Goal: Information Seeking & Learning: Find specific fact

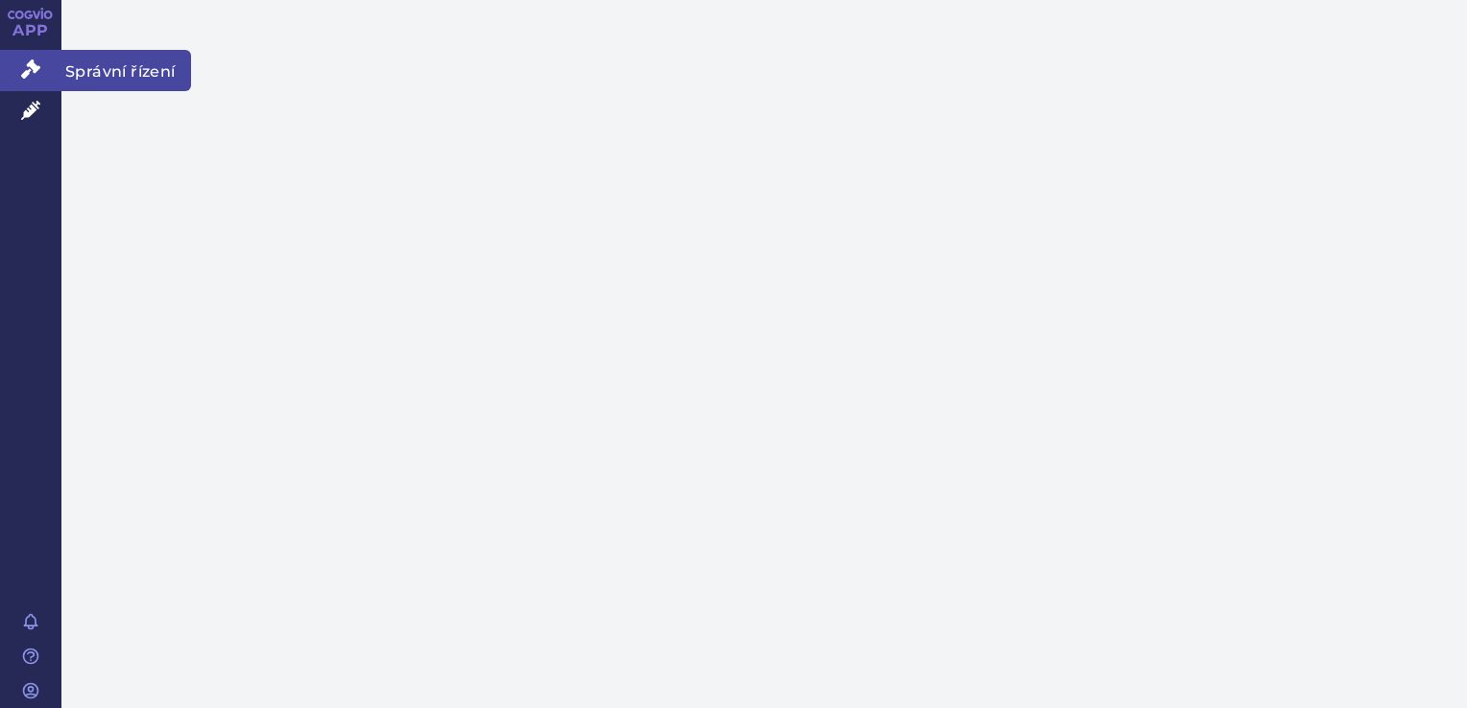
drag, startPoint x: 0, startPoint y: 0, endPoint x: 15, endPoint y: 60, distance: 61.5
click at [15, 60] on link "Správní řízení" at bounding box center [30, 70] width 61 height 40
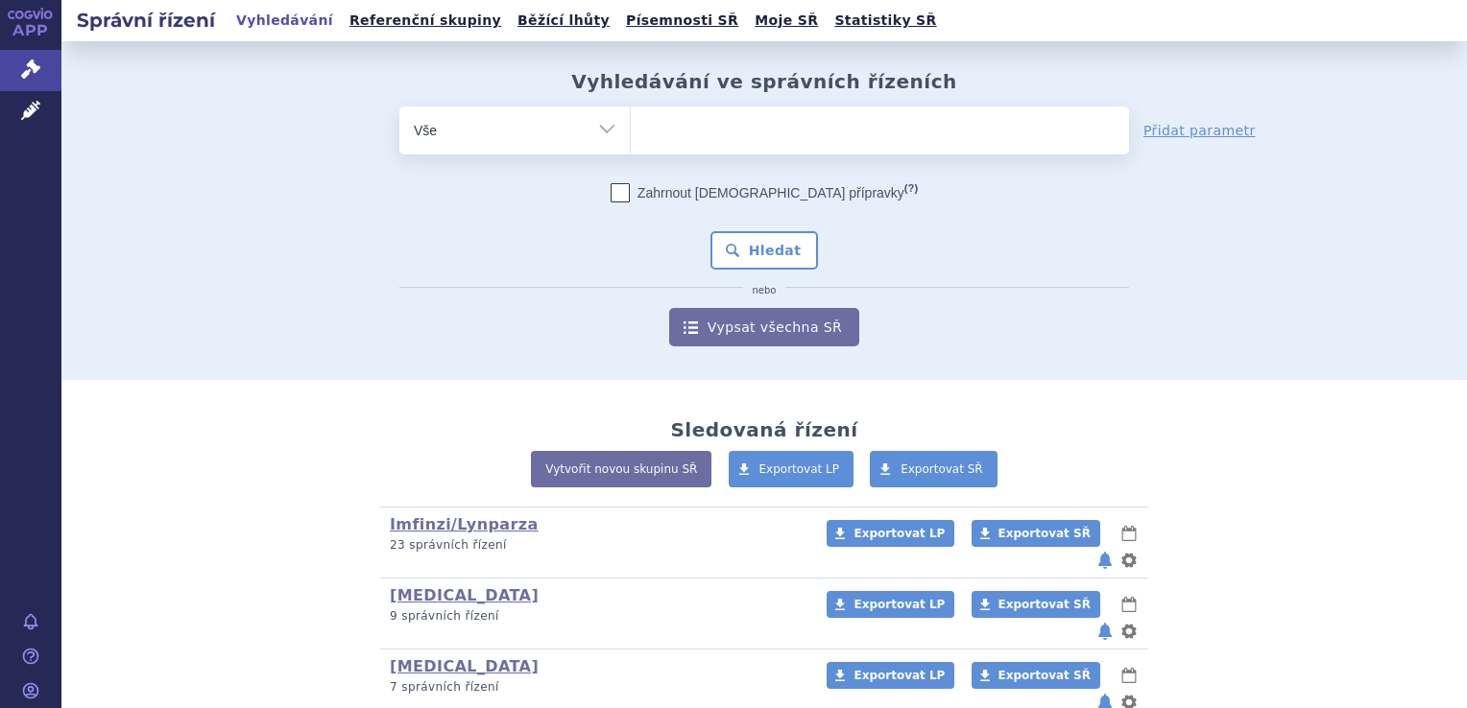
click at [751, 140] on ul at bounding box center [880, 127] width 498 height 40
click at [631, 140] on select at bounding box center [630, 130] width 1 height 48
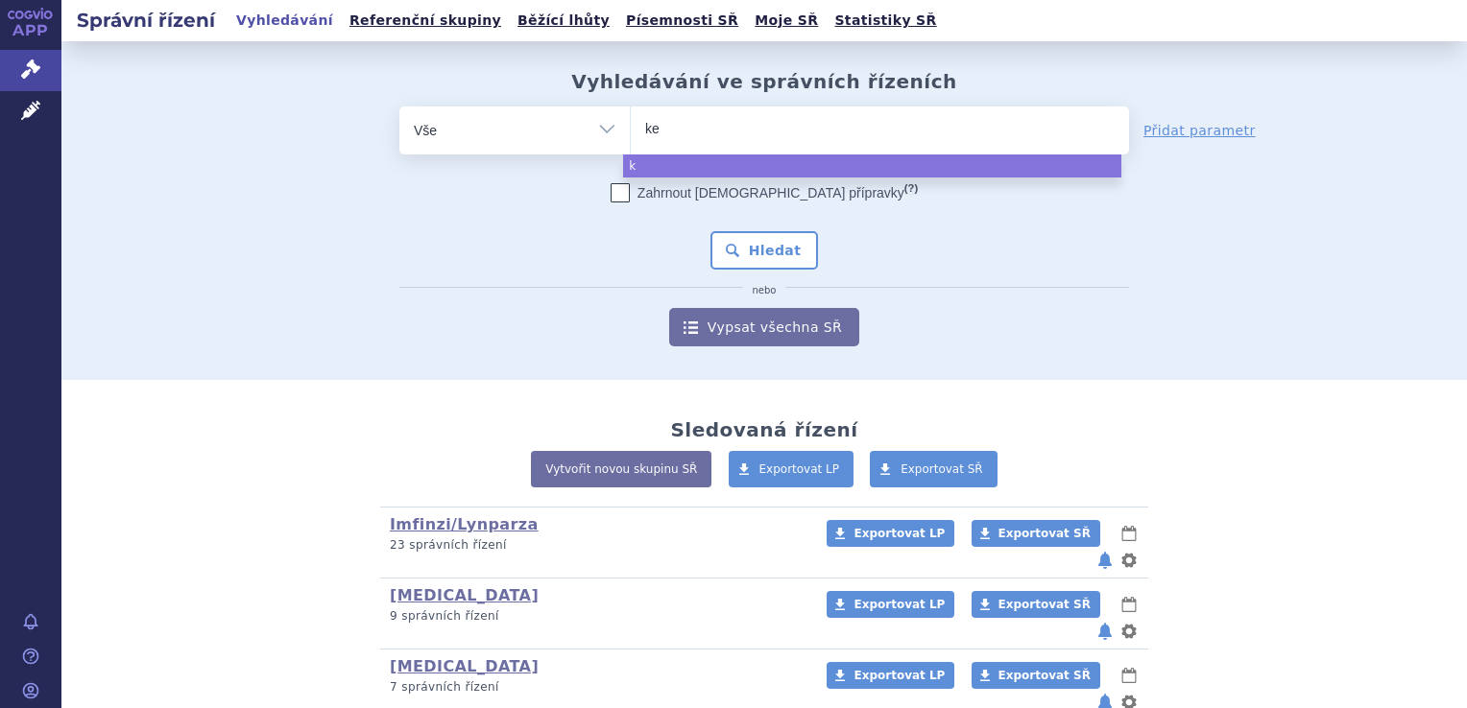
type input "key"
type input "keyt"
type input "keytrud"
type input "keytruda"
select select "keytruda"
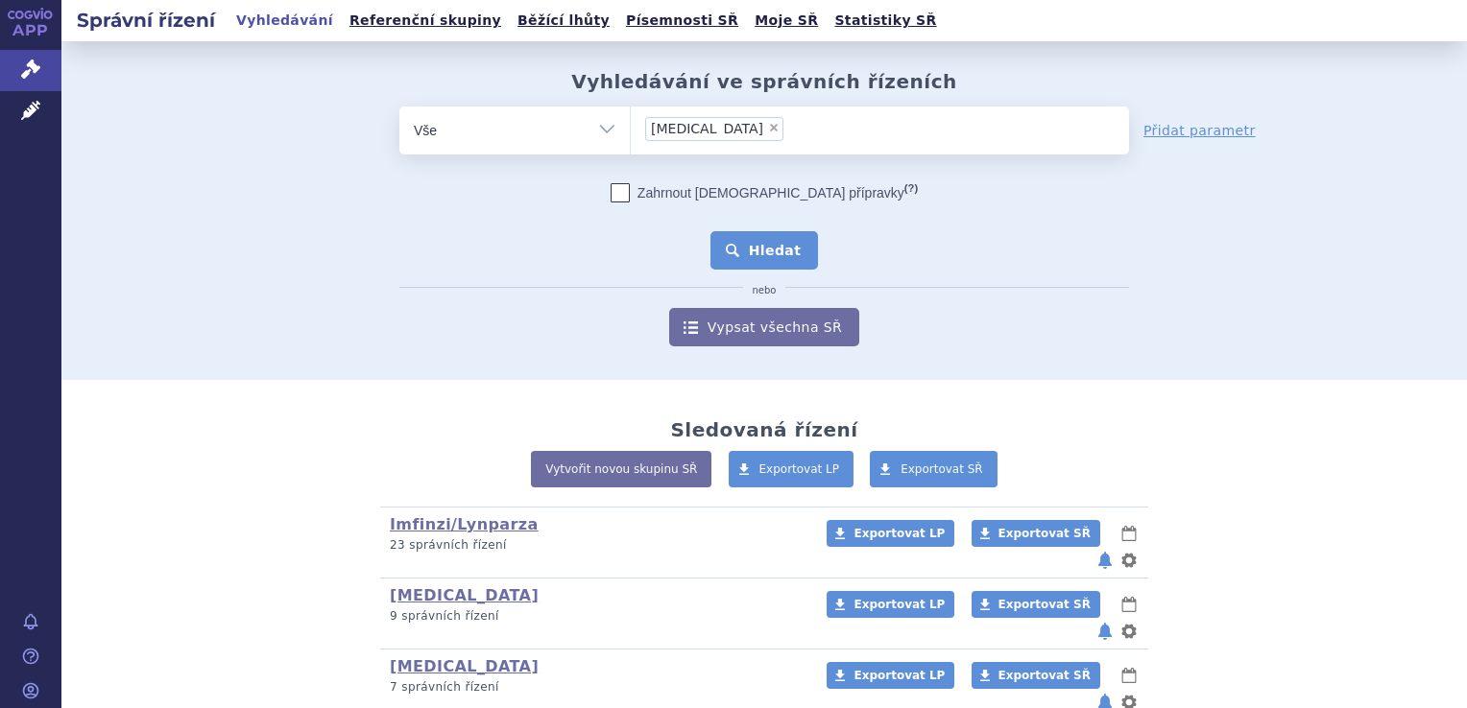
click at [747, 244] on button "Hledat" at bounding box center [764, 250] width 108 height 38
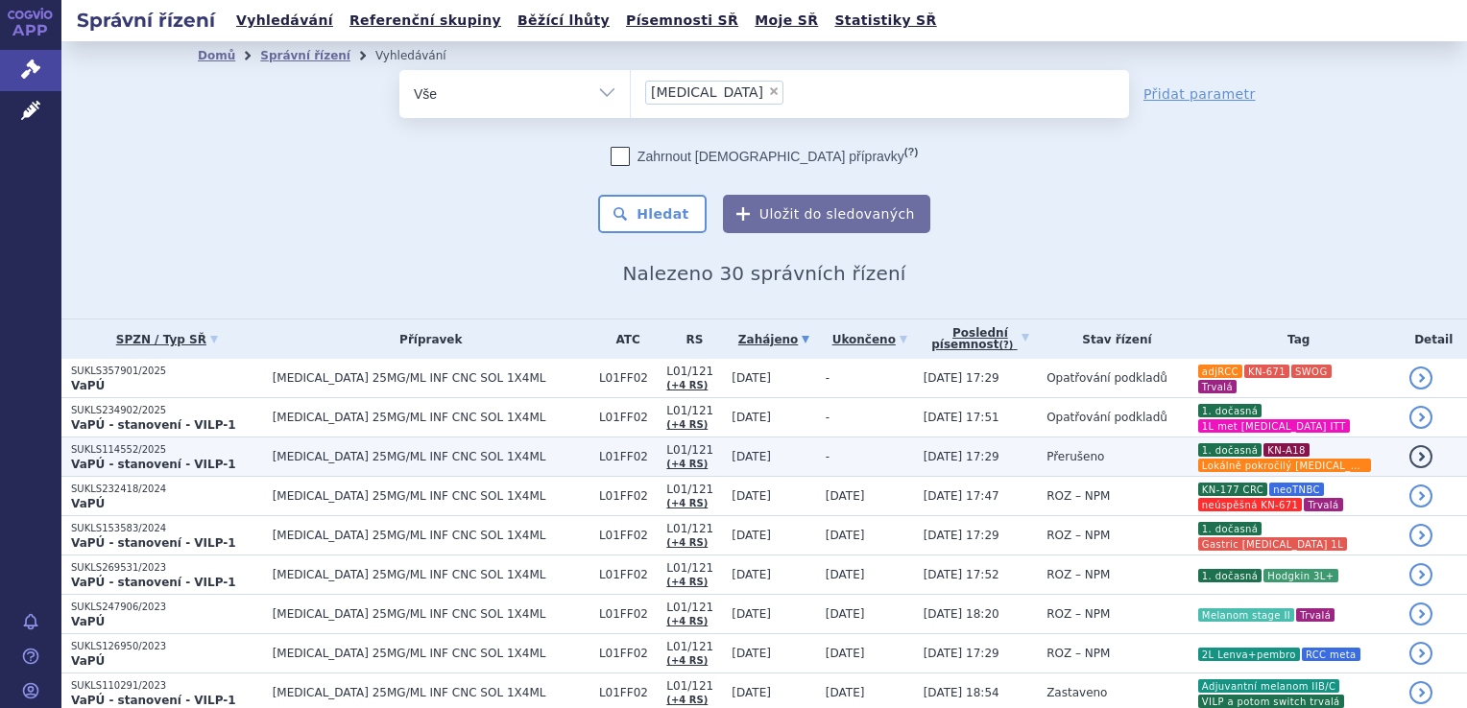
click at [819, 455] on td "-" at bounding box center [865, 457] width 98 height 39
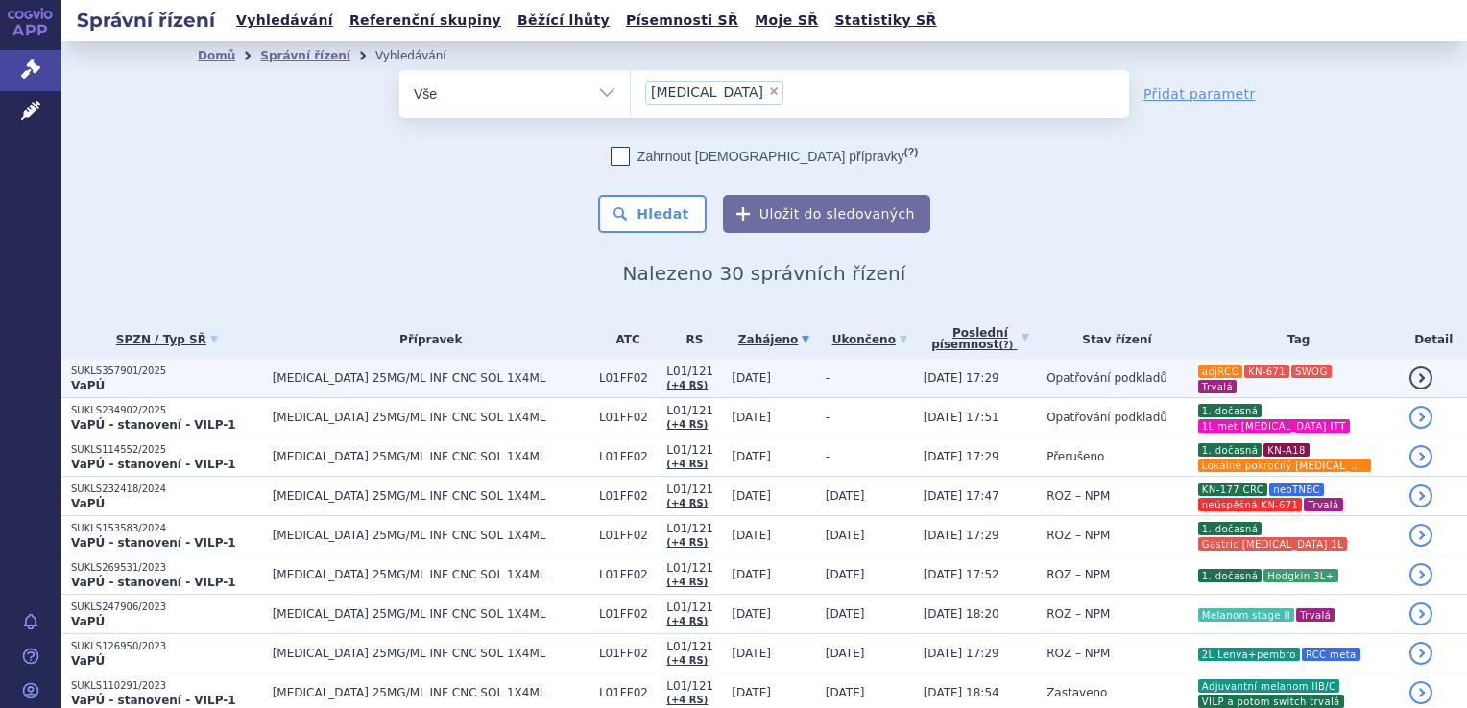
click at [959, 394] on td "[DATE] 17:29" at bounding box center [975, 378] width 123 height 39
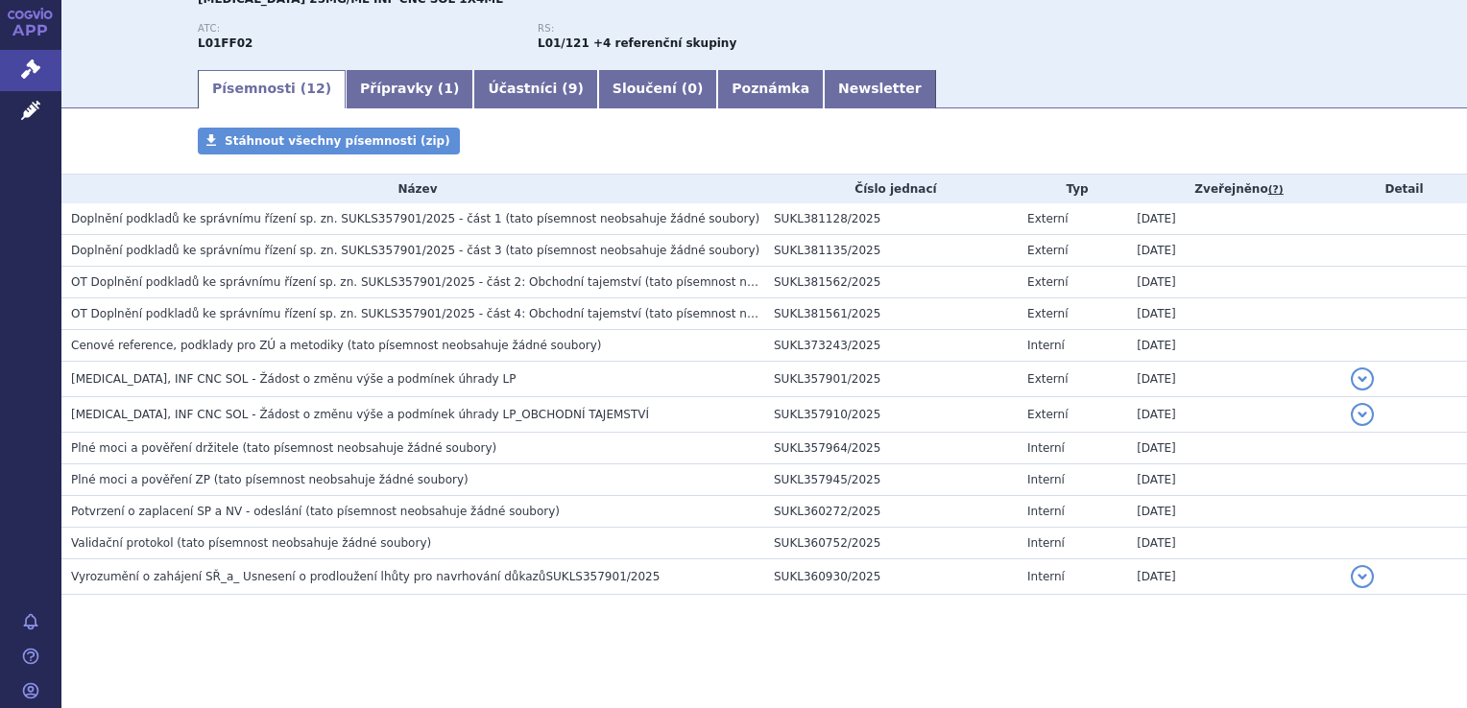
scroll to position [238, 0]
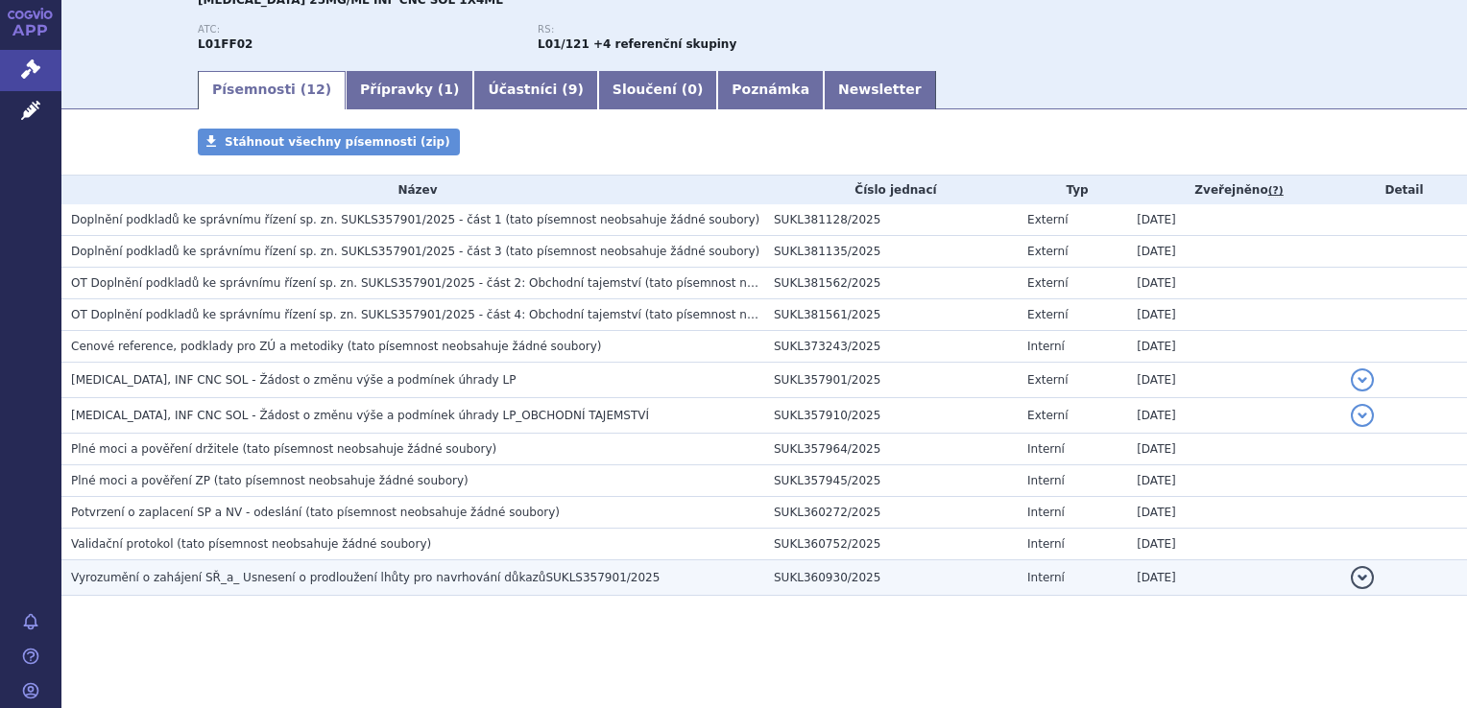
click at [546, 564] on td "Vyrozumění o zahájení SŘ_a_ Usnesení o prodloužení lhůty pro navrhování důkazůS…" at bounding box center [412, 579] width 703 height 36
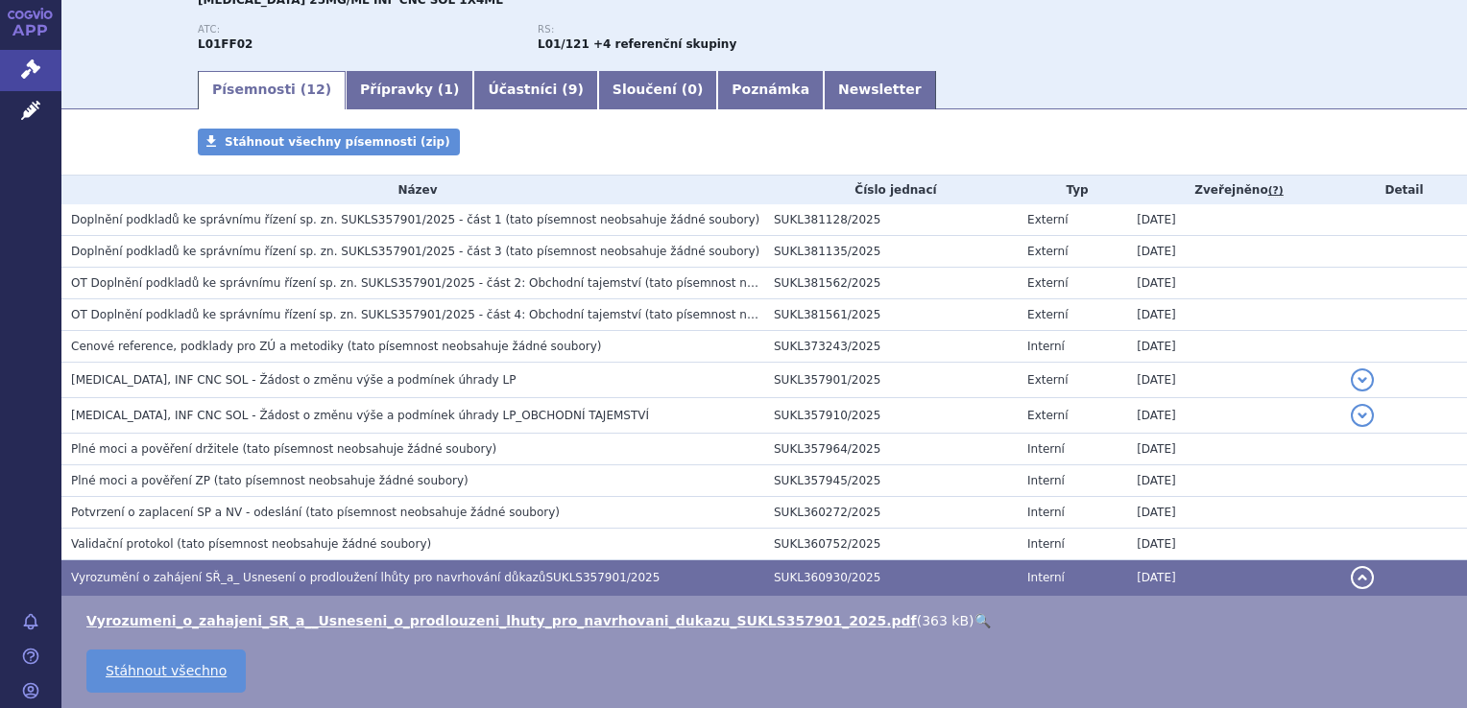
click at [507, 517] on h3 "Potvrzení o zaplacení SP a NV - odeslání (tato písemnost neobsahuje žádné soubo…" at bounding box center [417, 512] width 693 height 19
click at [455, 506] on span "(tato písemnost neobsahuje žádné soubory)" at bounding box center [432, 512] width 254 height 13
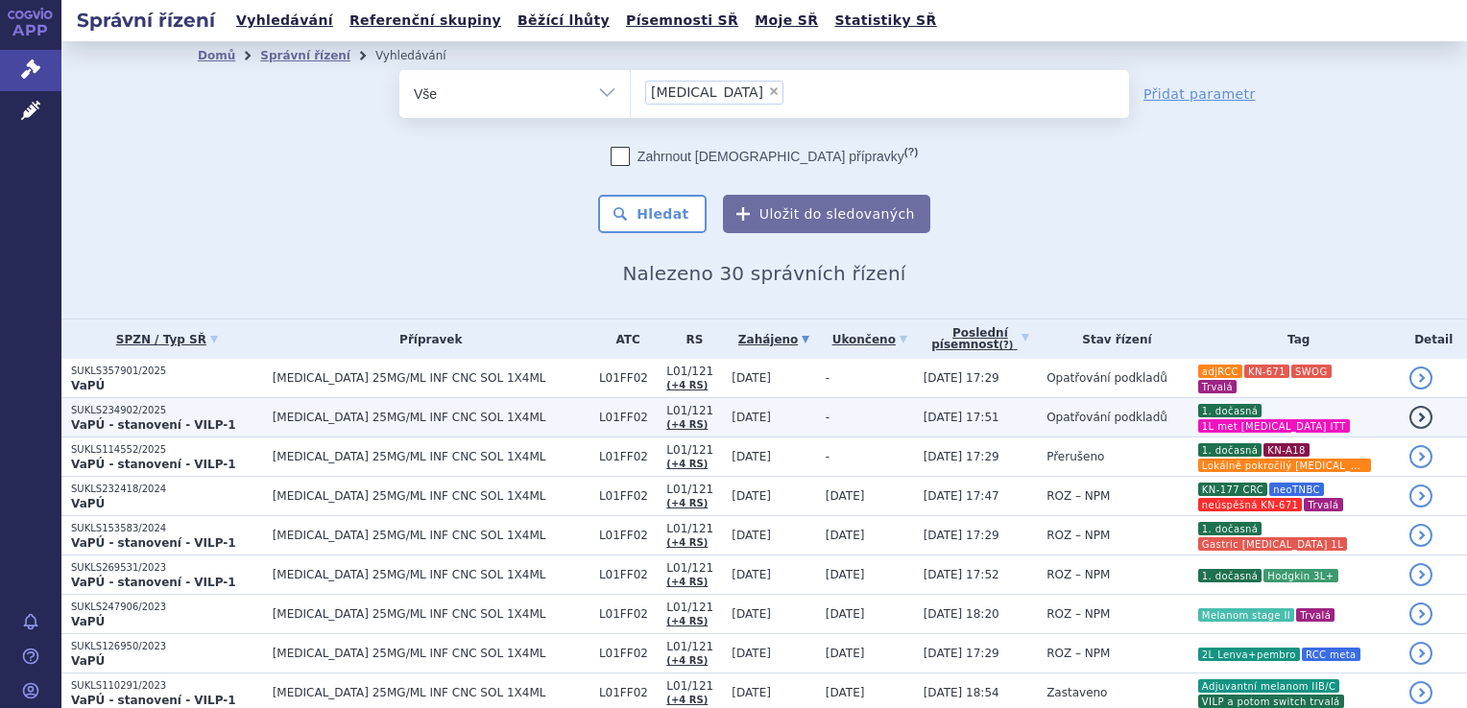
click at [427, 429] on td "[MEDICAL_DATA] 25MG/ML INF CNC SOL 1X4ML" at bounding box center [426, 417] width 326 height 39
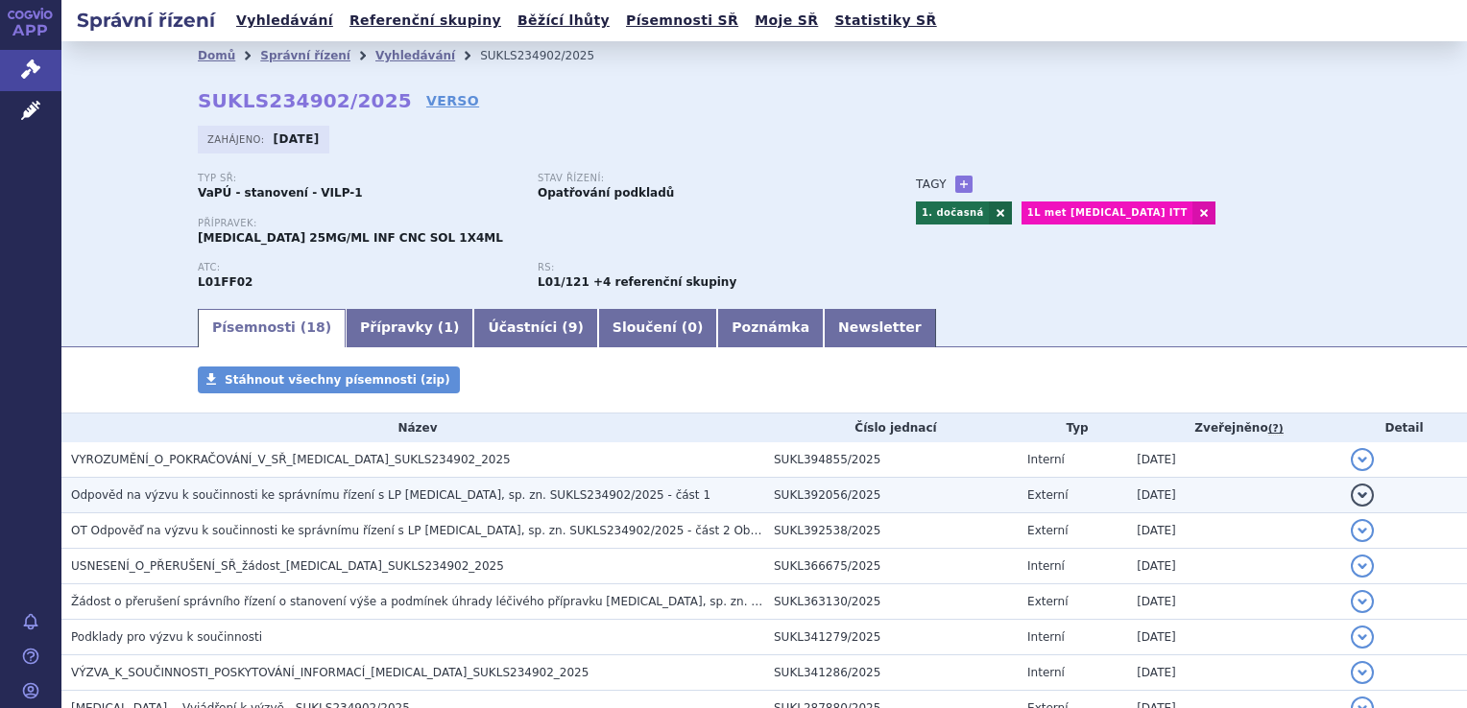
click at [466, 487] on h3 "Odpověd na výzvu k součinnosti ke správnímu řízení s LP [MEDICAL_DATA], sp. zn.…" at bounding box center [417, 495] width 693 height 19
